Goal: Task Accomplishment & Management: Manage account settings

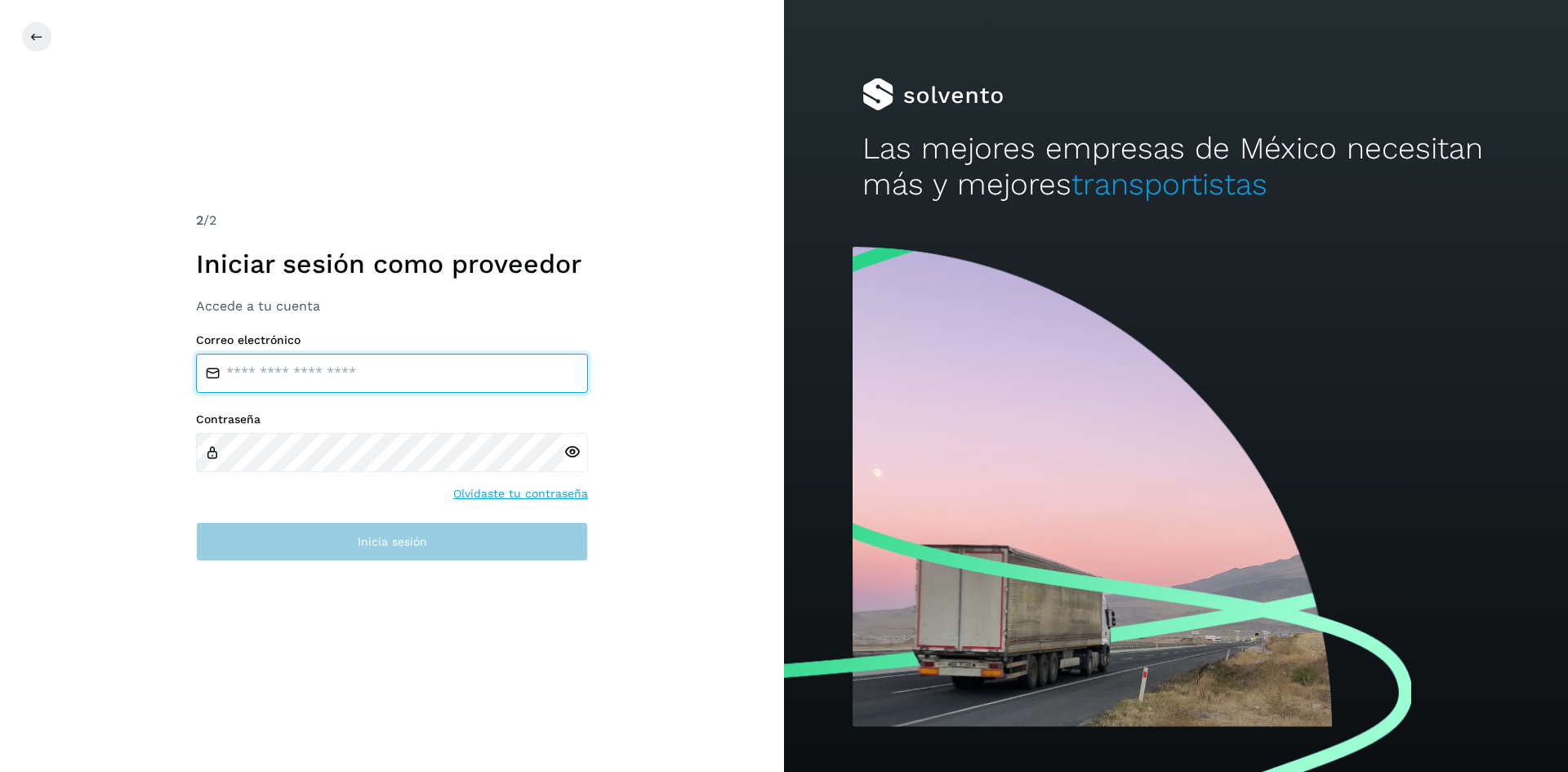
type input "**********"
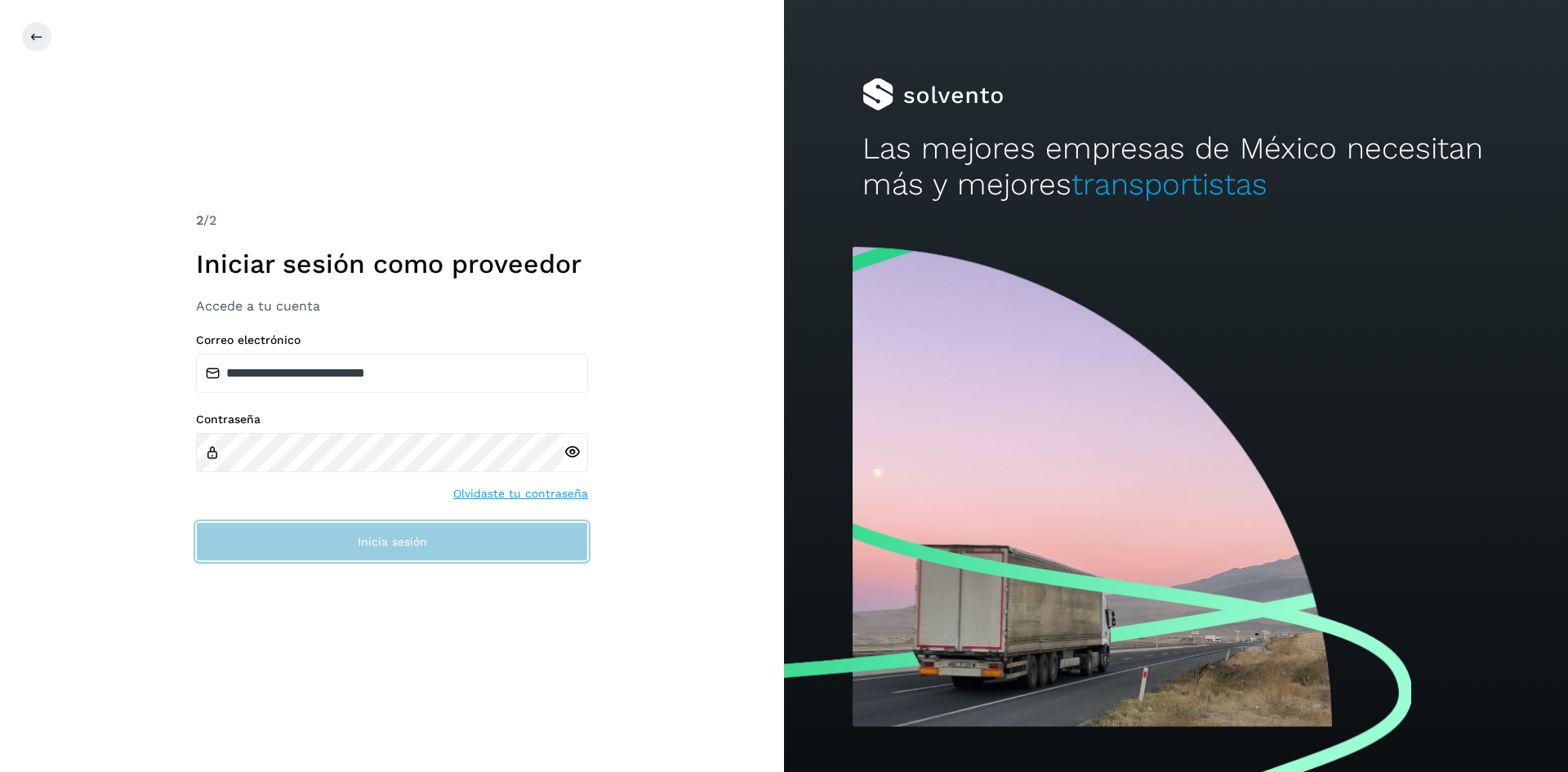
click at [369, 532] on button "Inicia sesión" at bounding box center [392, 542] width 392 height 40
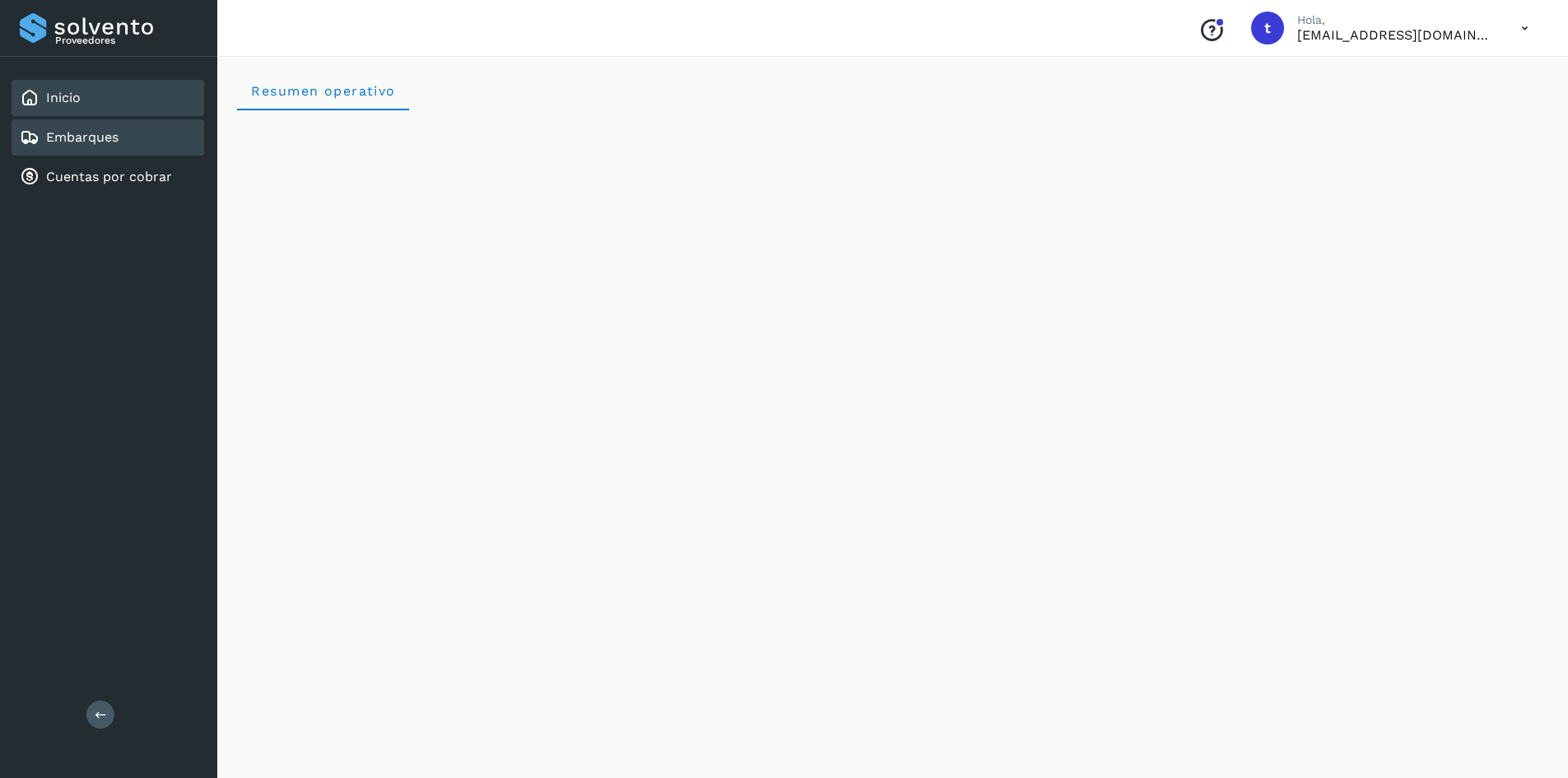
click at [74, 140] on link "Embarques" at bounding box center [82, 137] width 73 height 16
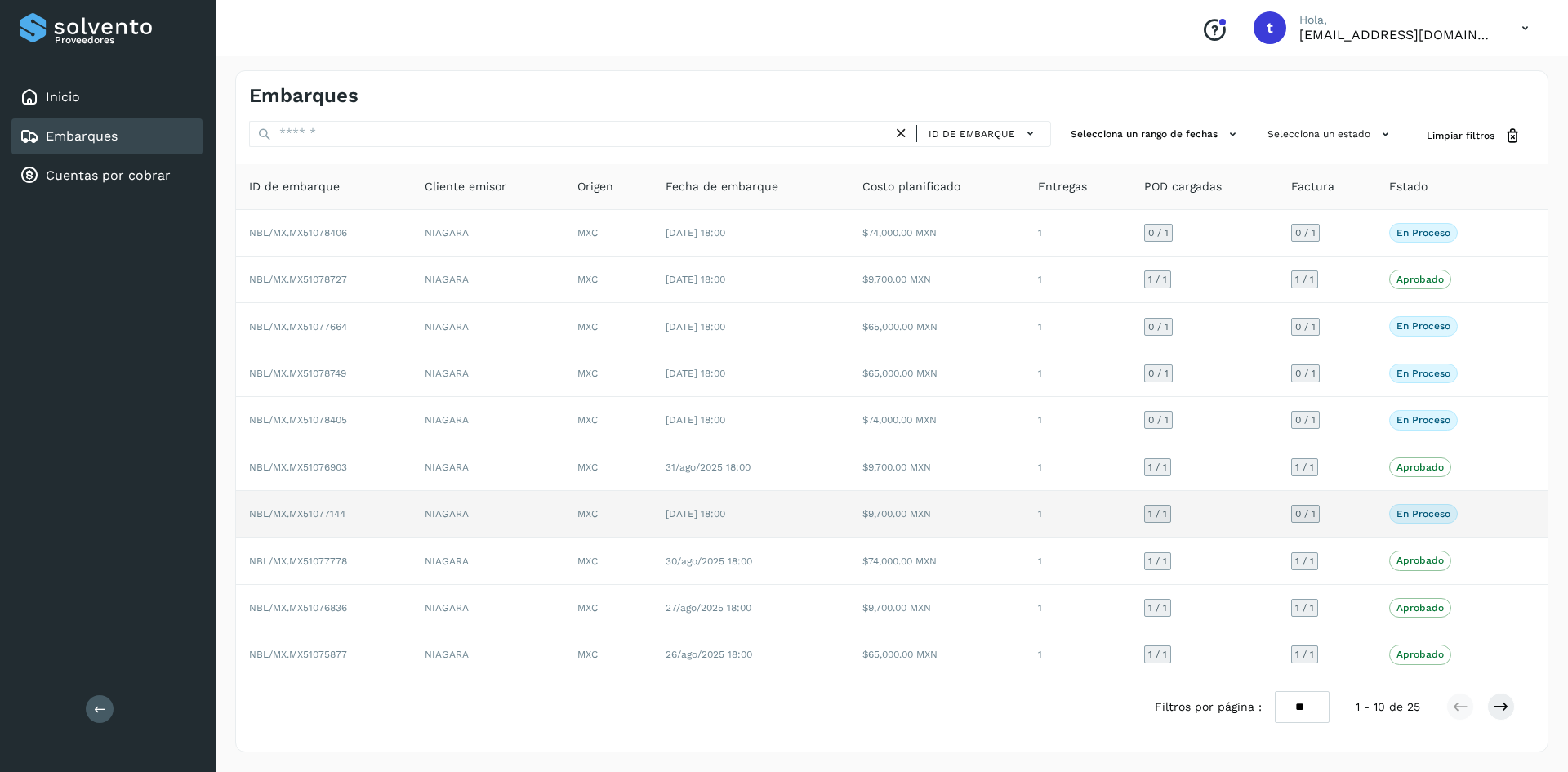
click at [970, 521] on td "$9,700.00 MXN" at bounding box center [937, 514] width 175 height 46
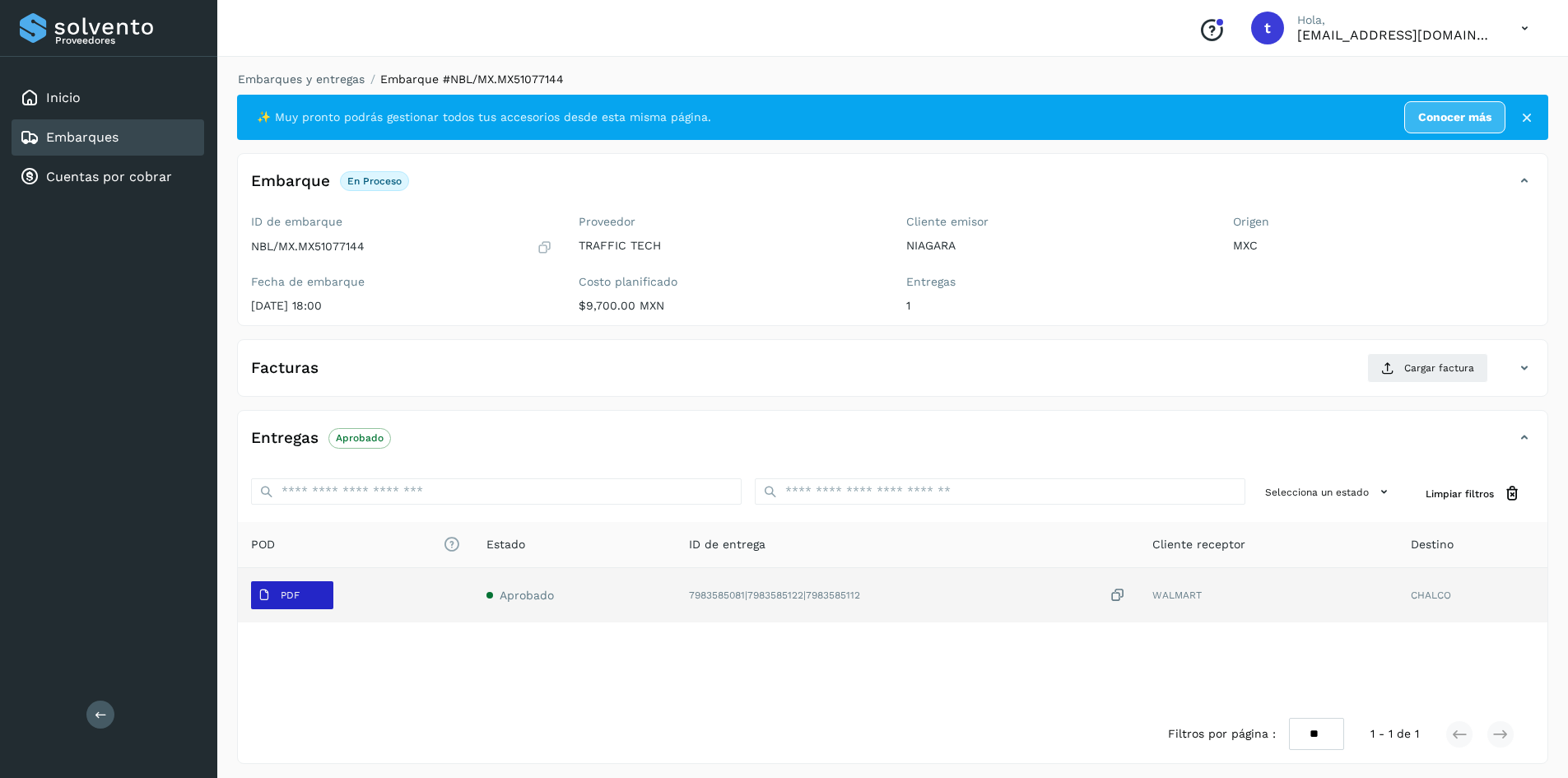
click at [293, 592] on p "PDF" at bounding box center [290, 595] width 19 height 11
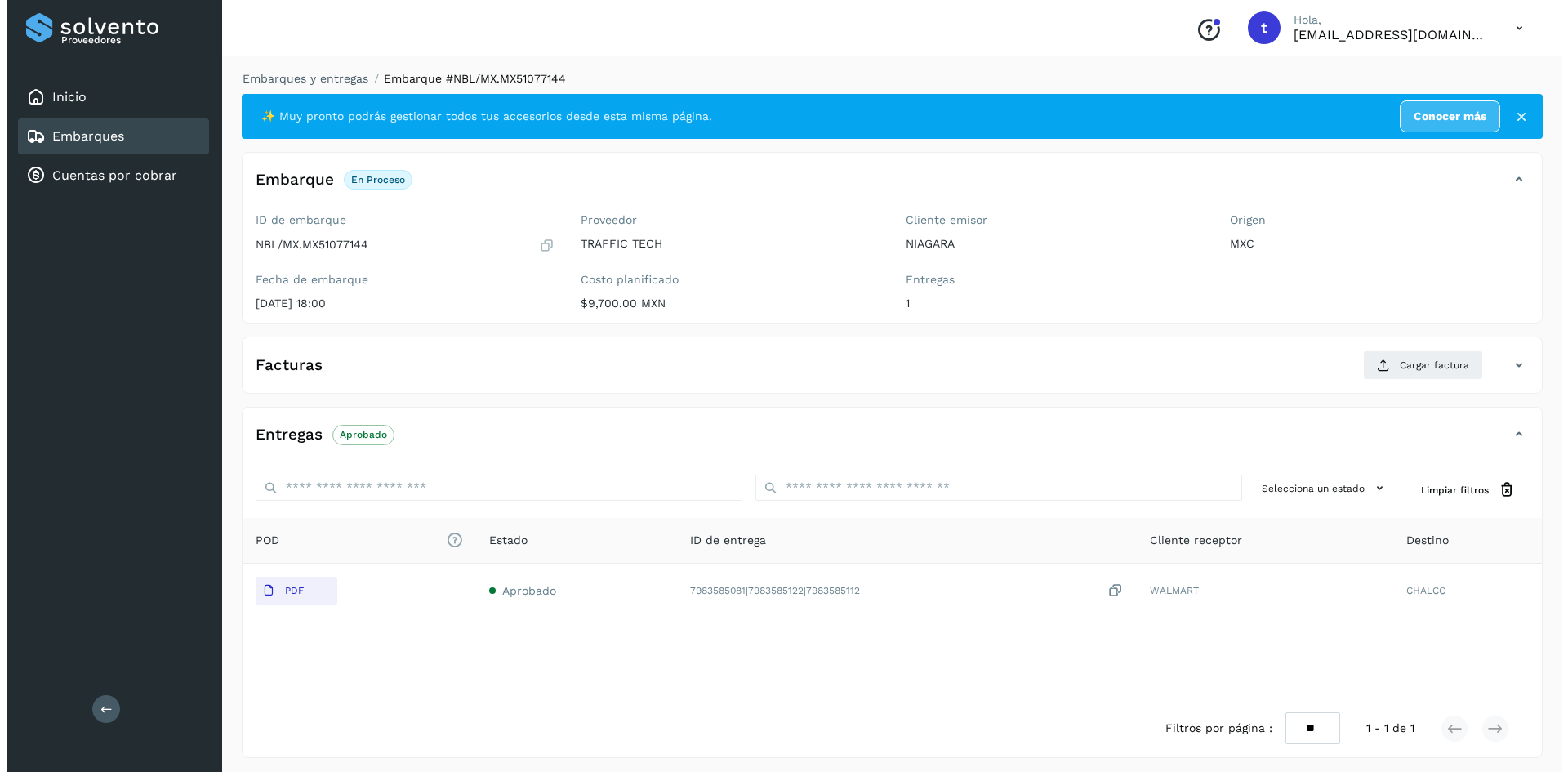
scroll to position [6, 0]
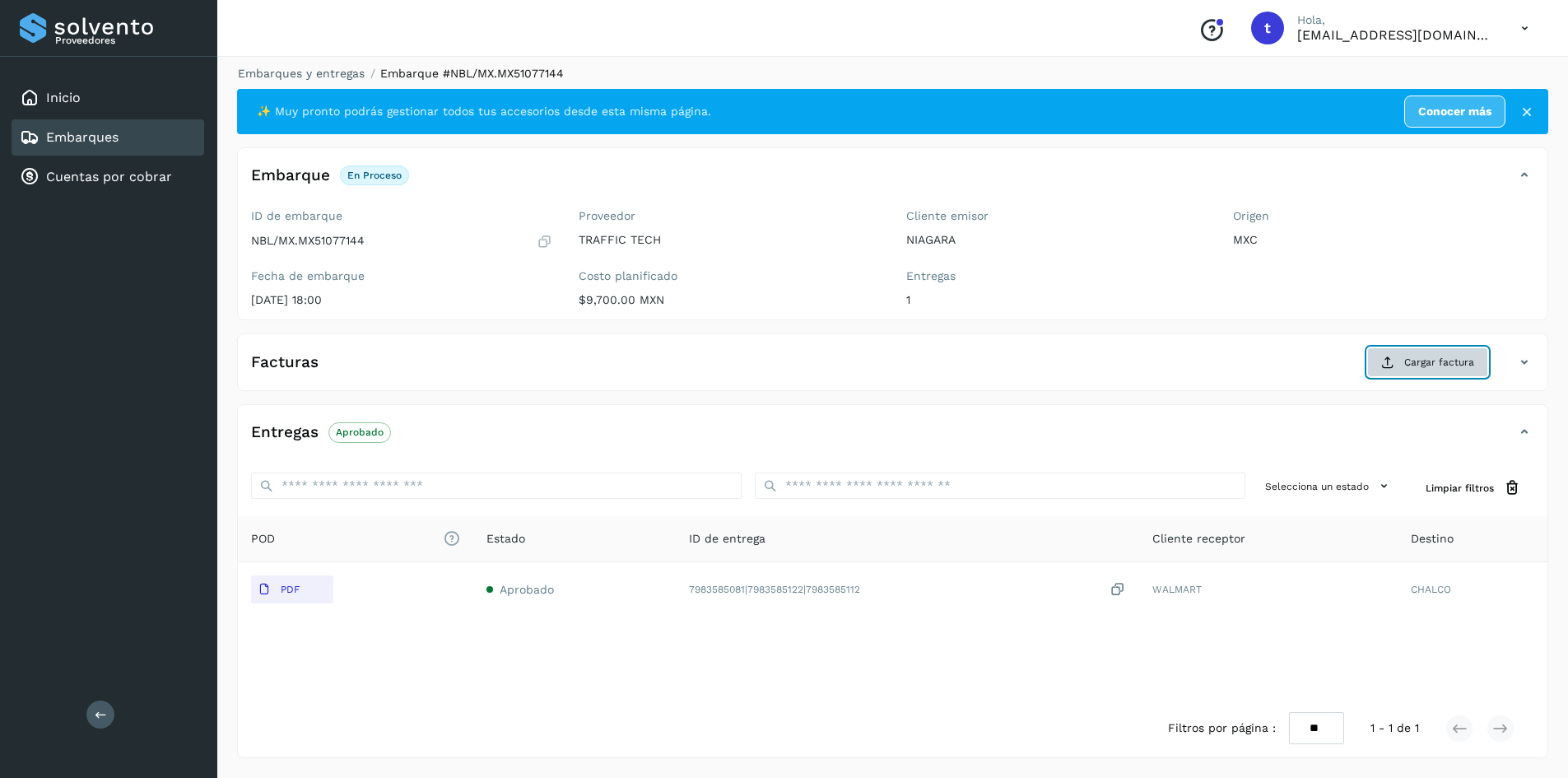
click at [1415, 353] on button "Cargar factura" at bounding box center [1428, 362] width 121 height 29
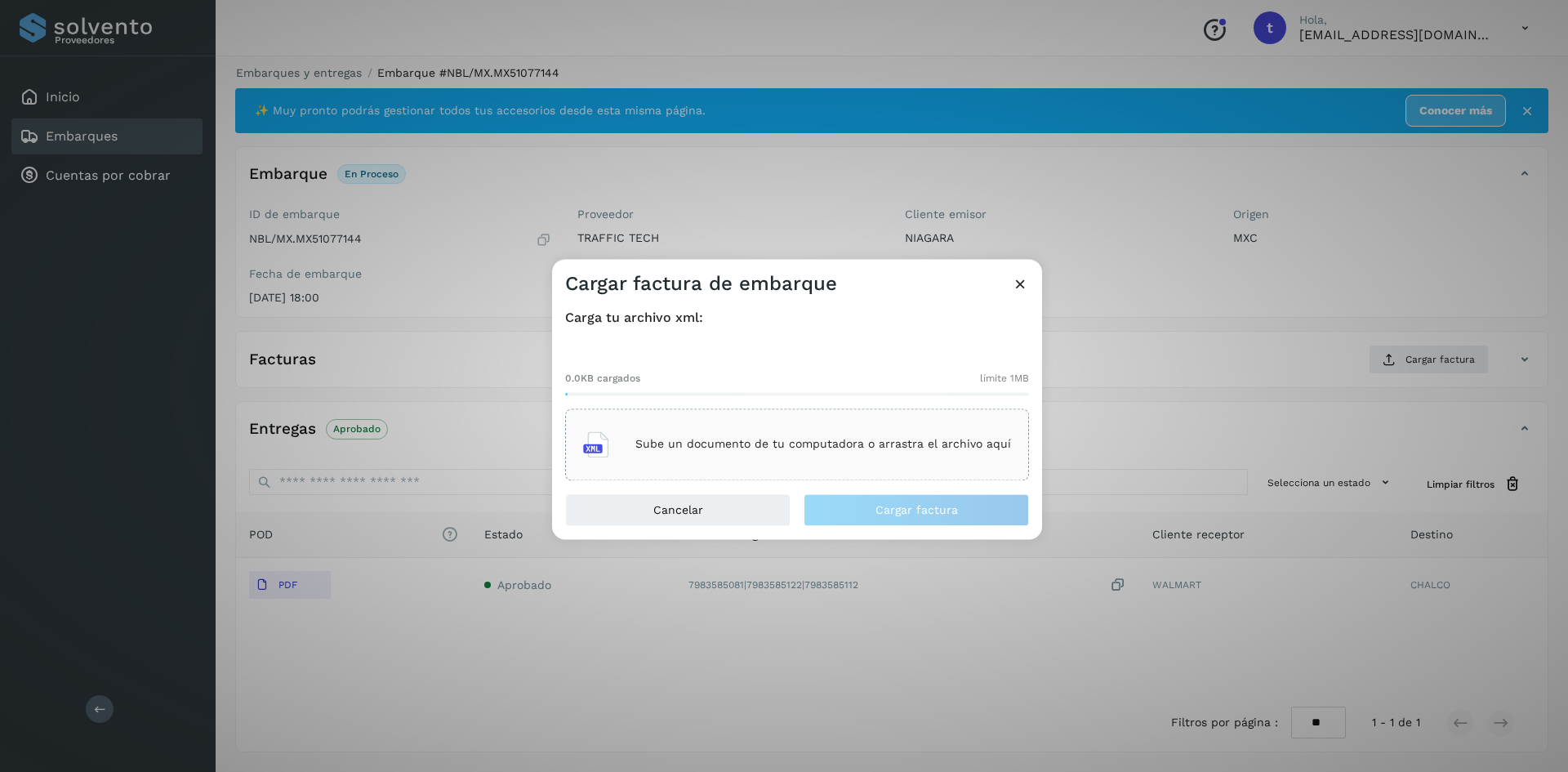
click at [899, 432] on div "Sube un documento de tu computadora o arrastra el archivo aquí" at bounding box center [797, 444] width 428 height 44
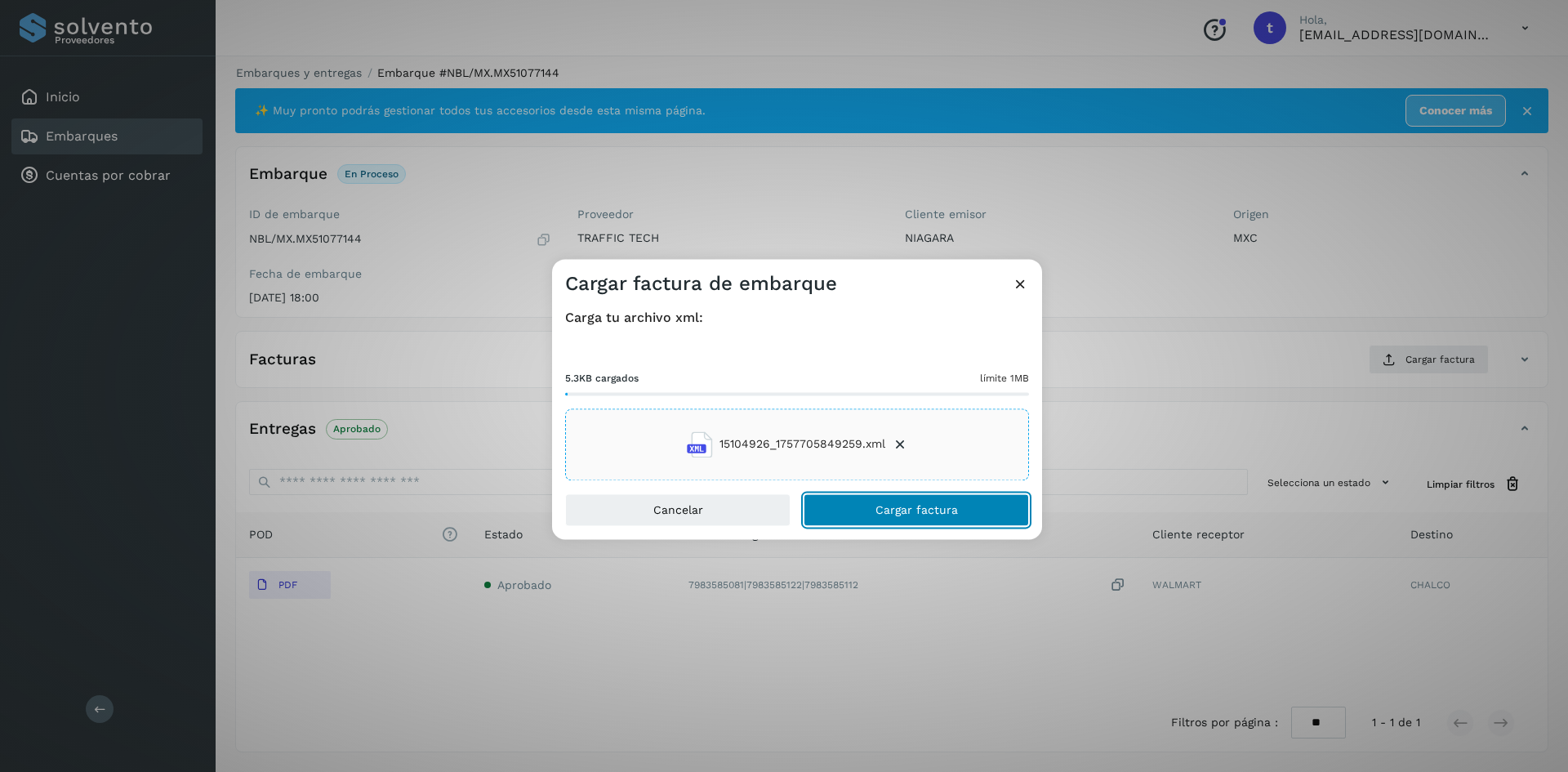
click at [928, 505] on span "Cargar factura" at bounding box center [917, 509] width 82 height 11
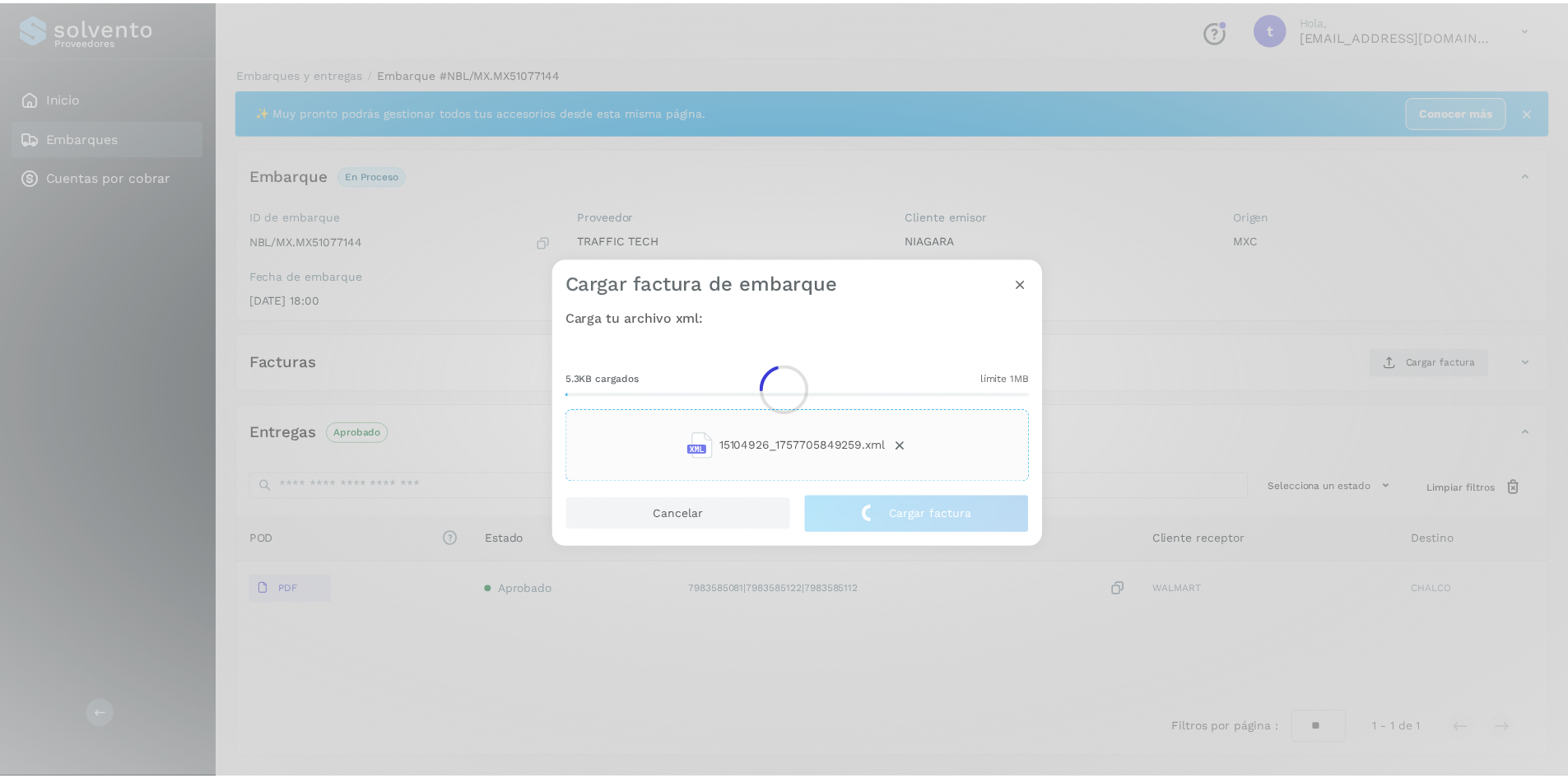
scroll to position [4, 0]
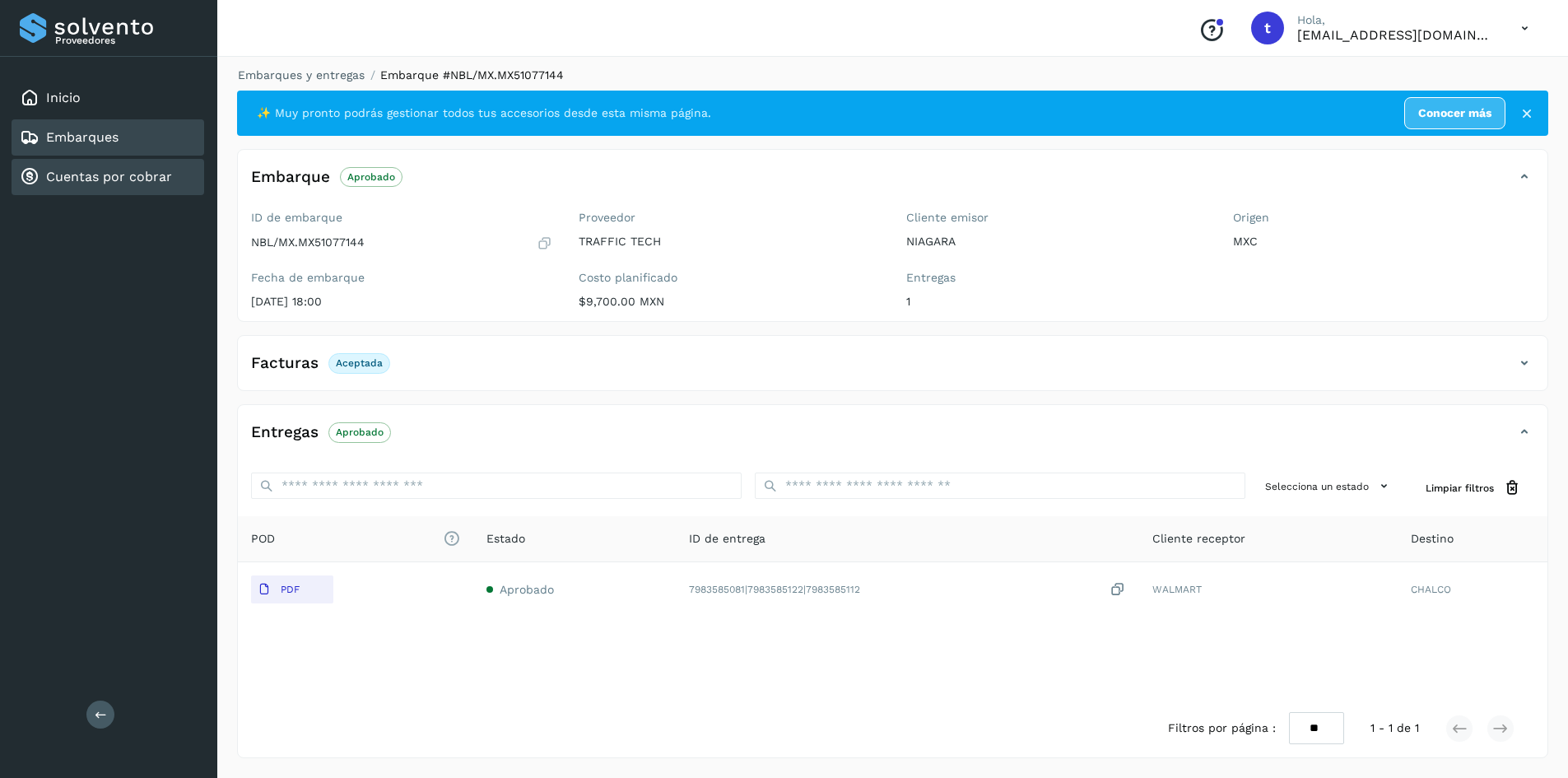
drag, startPoint x: 85, startPoint y: 141, endPoint x: 131, endPoint y: 162, distance: 50.6
click at [85, 141] on link "Embarques" at bounding box center [82, 137] width 73 height 16
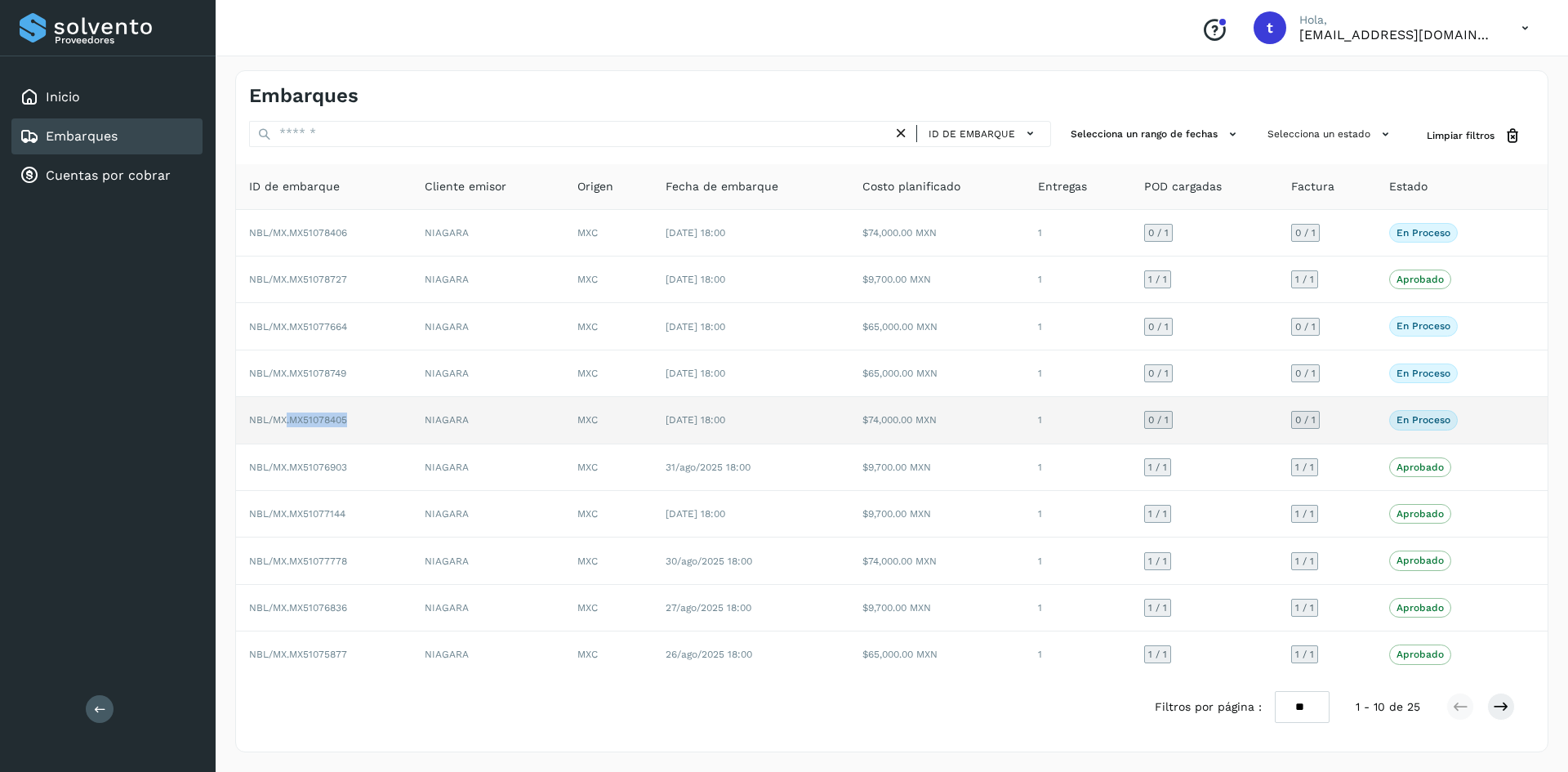
drag, startPoint x: 357, startPoint y: 421, endPoint x: 287, endPoint y: 423, distance: 70.0
click at [287, 423] on td "NBL/MX.MX51078405" at bounding box center [324, 420] width 175 height 46
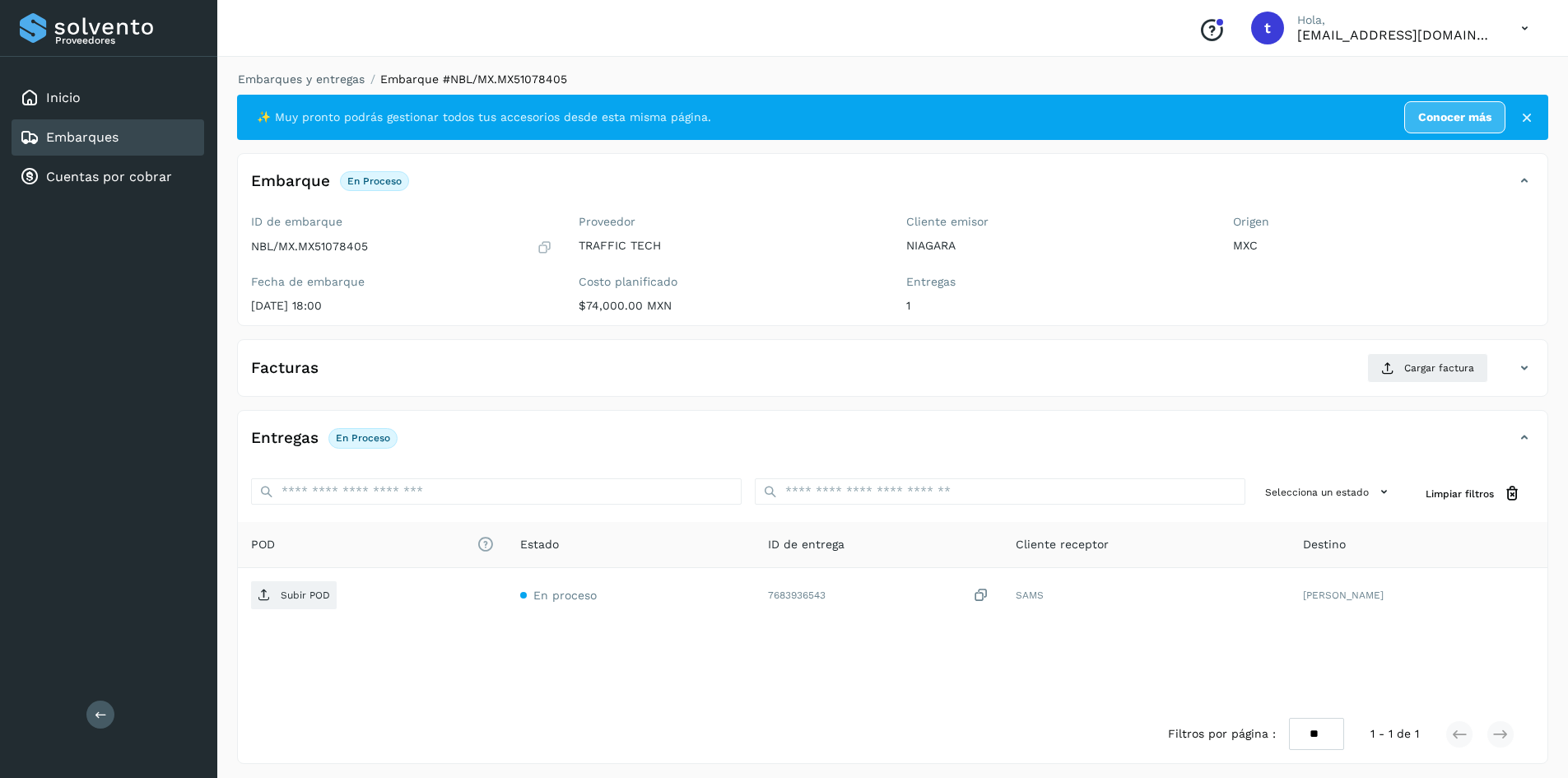
click at [92, 143] on link "Embarques" at bounding box center [82, 137] width 73 height 16
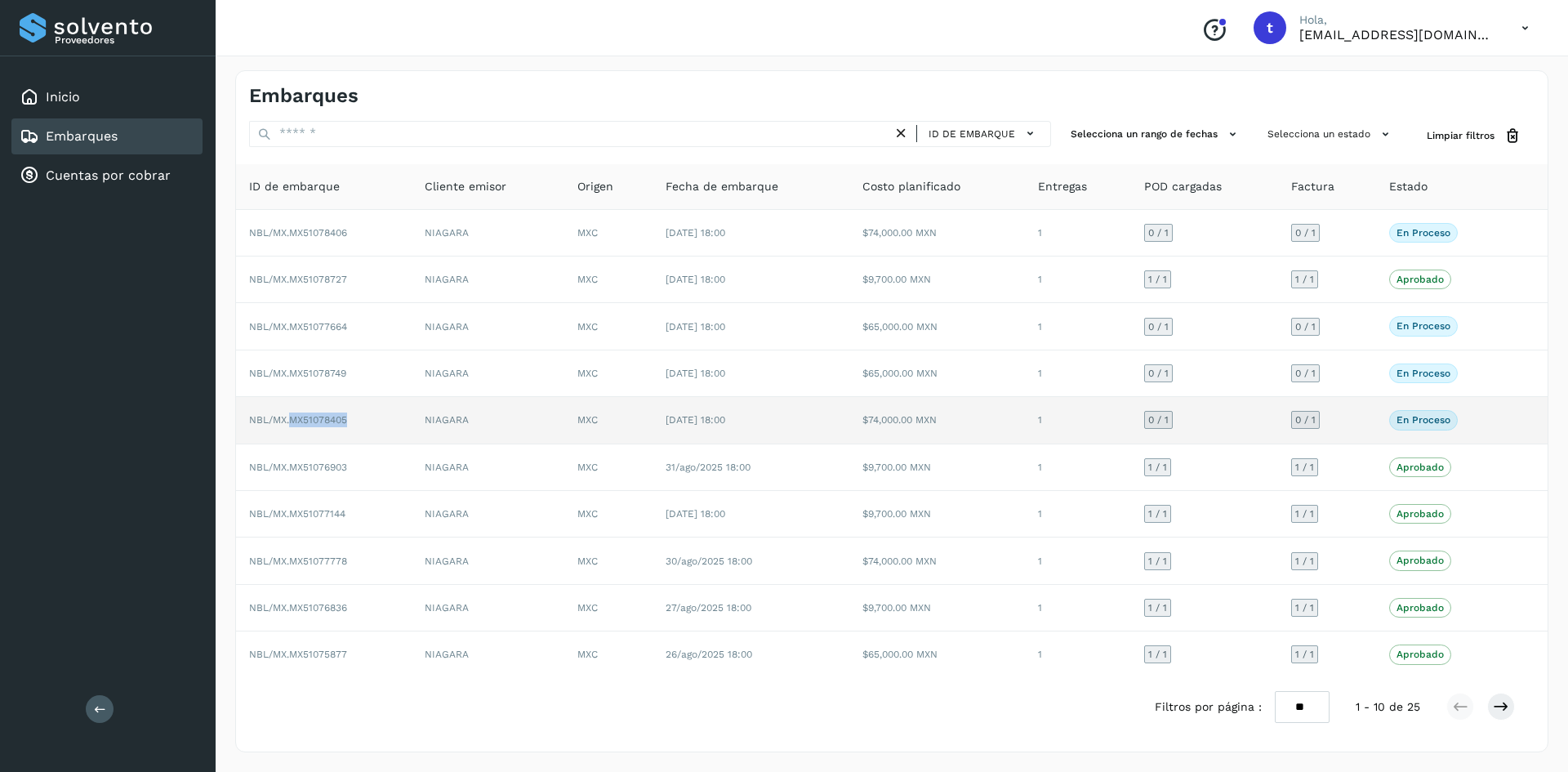
drag, startPoint x: 351, startPoint y: 420, endPoint x: 292, endPoint y: 421, distance: 59.0
click at [292, 421] on td "NBL/MX.MX51078405" at bounding box center [324, 420] width 175 height 46
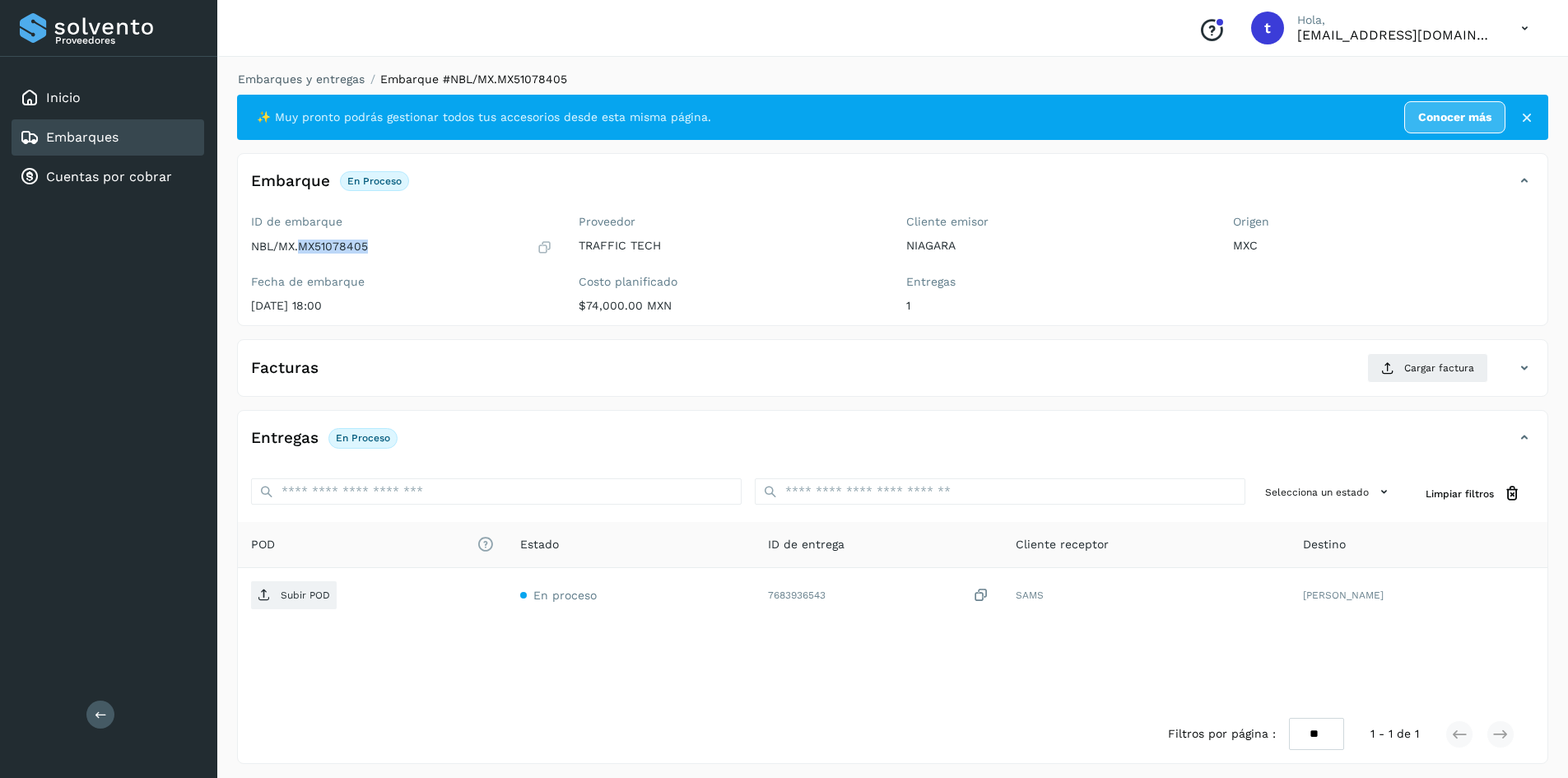
drag, startPoint x: 370, startPoint y: 250, endPoint x: 299, endPoint y: 252, distance: 71.0
click at [299, 252] on div "NBL/MX.MX51078405" at bounding box center [402, 247] width 301 height 16
copy p "MX51078405"
click at [71, 137] on link "Embarques" at bounding box center [82, 137] width 73 height 16
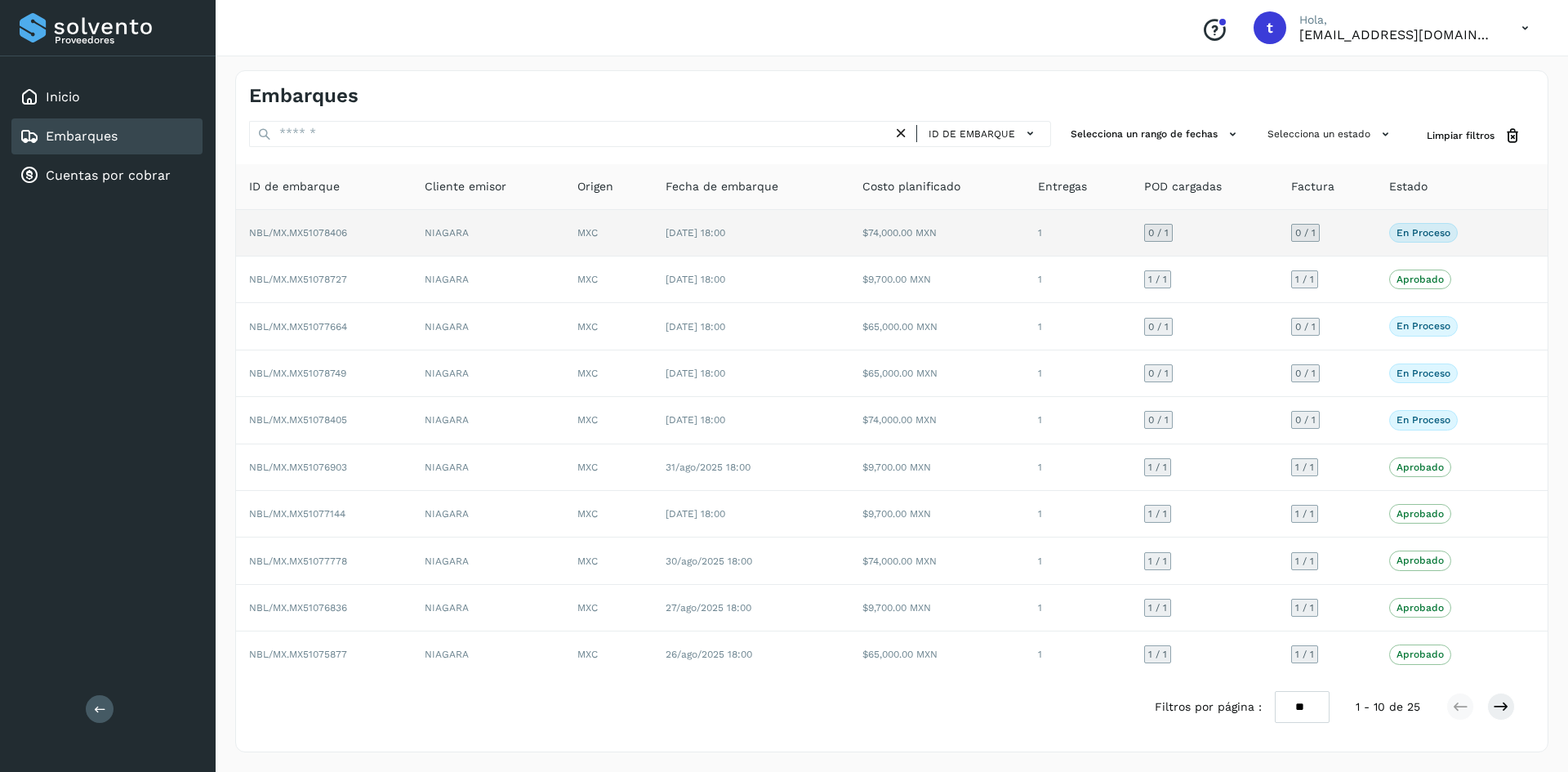
click at [329, 229] on span "NBL/MX.MX51078406" at bounding box center [298, 232] width 98 height 11
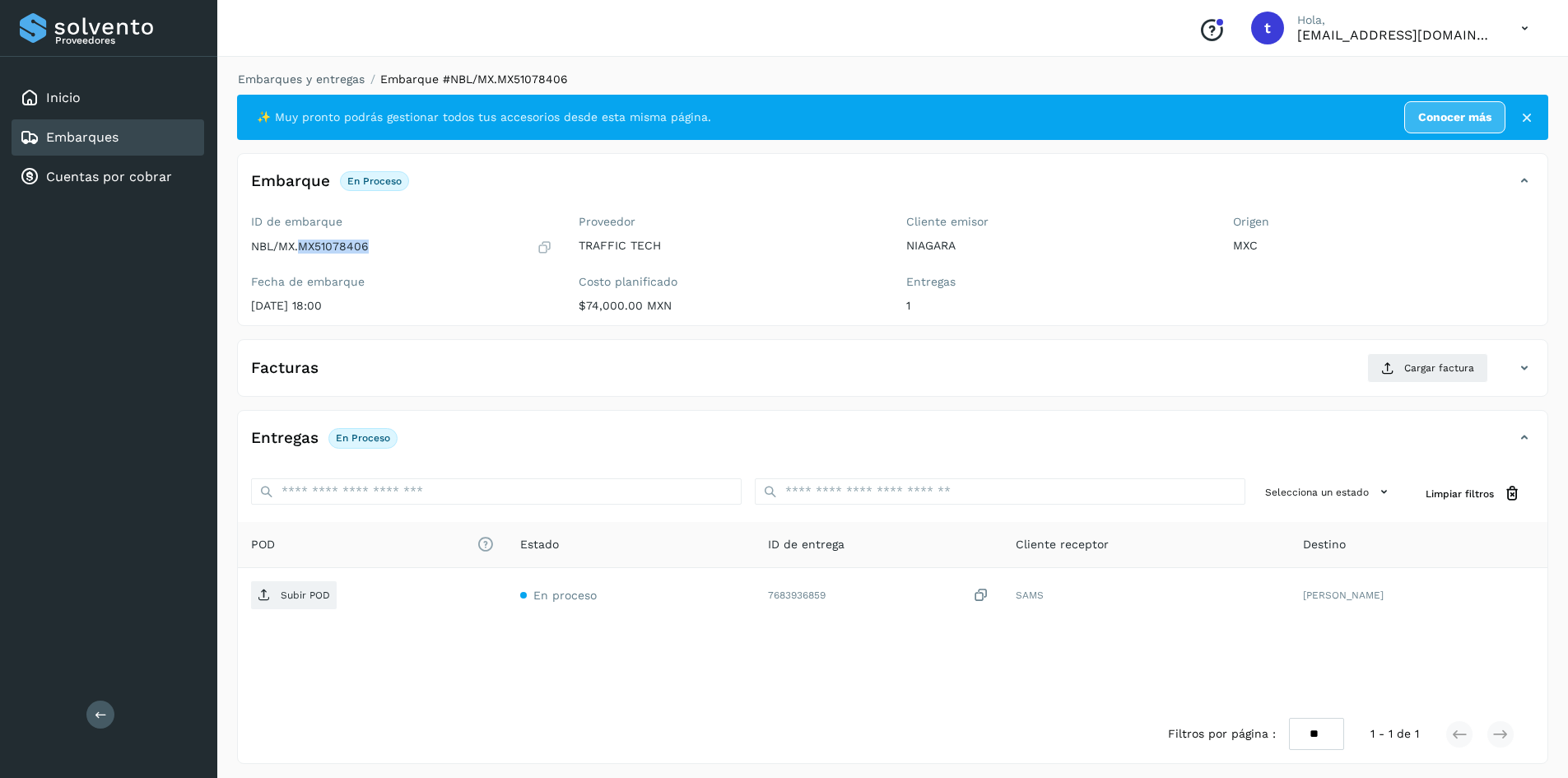
drag, startPoint x: 357, startPoint y: 243, endPoint x: 301, endPoint y: 247, distance: 56.1
click at [301, 247] on div "NBL/MX.MX51078406" at bounding box center [402, 247] width 301 height 16
copy p "MX51078406"
click at [81, 138] on link "Embarques" at bounding box center [82, 137] width 73 height 16
